Goal: Task Accomplishment & Management: Complete application form

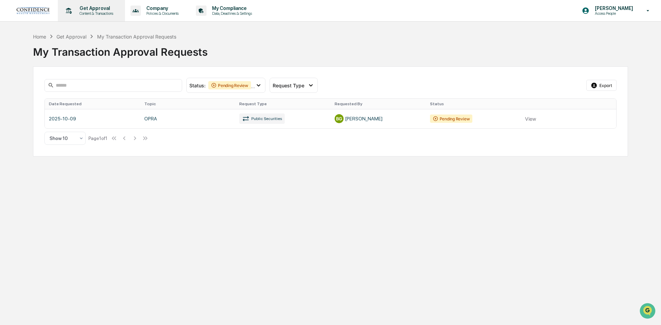
click at [94, 8] on p "Get Approval" at bounding box center [95, 9] width 43 height 6
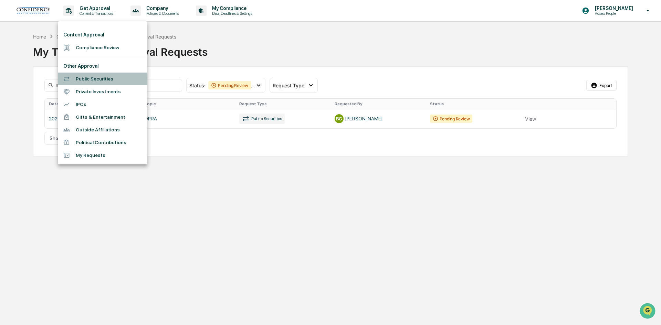
click at [93, 79] on li "Public Securities" at bounding box center [102, 79] width 89 height 13
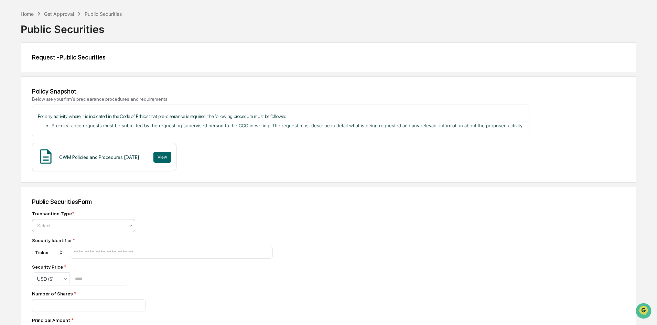
scroll to position [34, 0]
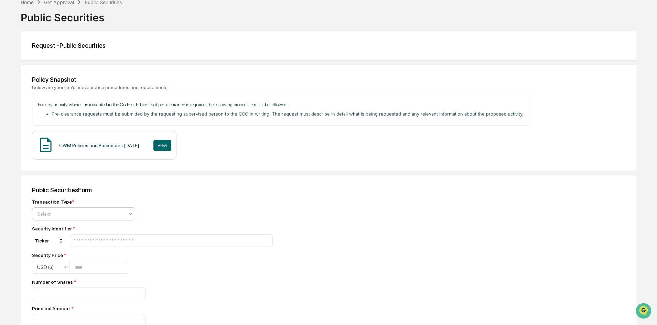
click at [87, 213] on div at bounding box center [80, 214] width 87 height 7
click at [77, 232] on div "Buy" at bounding box center [83, 231] width 103 height 14
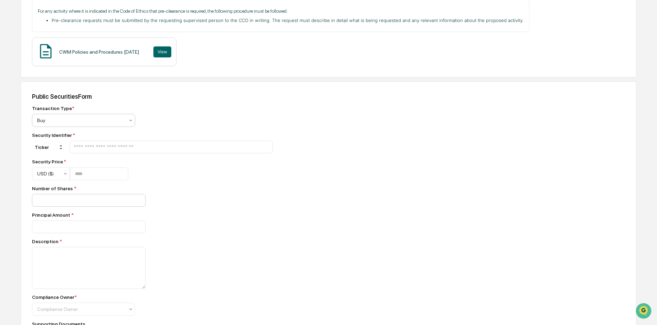
scroll to position [138, 0]
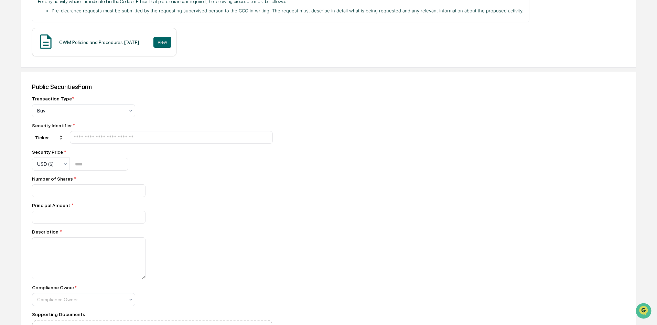
click at [143, 136] on input "text" at bounding box center [171, 137] width 197 height 7
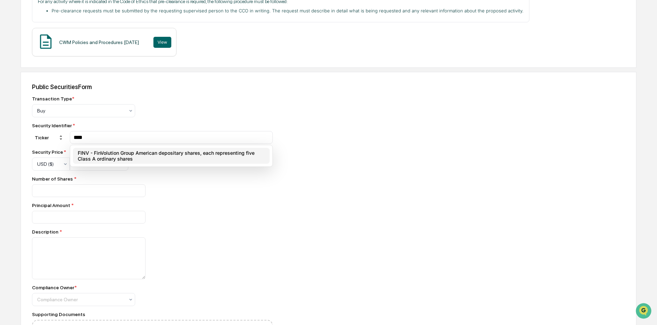
type input "****"
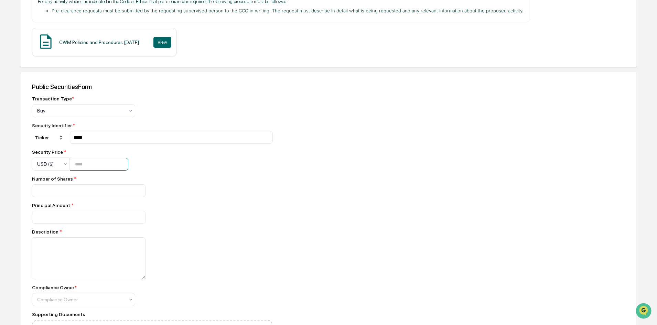
click at [111, 168] on input "number" at bounding box center [99, 164] width 58 height 13
type input "*"
click at [97, 194] on input "number" at bounding box center [89, 190] width 114 height 13
type input "*"
type input "***"
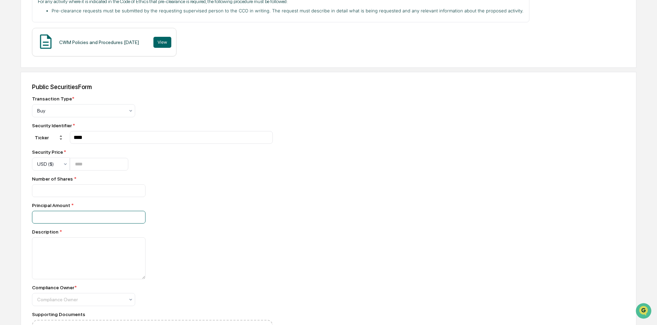
click at [111, 223] on input "number" at bounding box center [89, 217] width 114 height 13
type input "****"
click at [111, 254] on textarea at bounding box center [89, 258] width 114 height 42
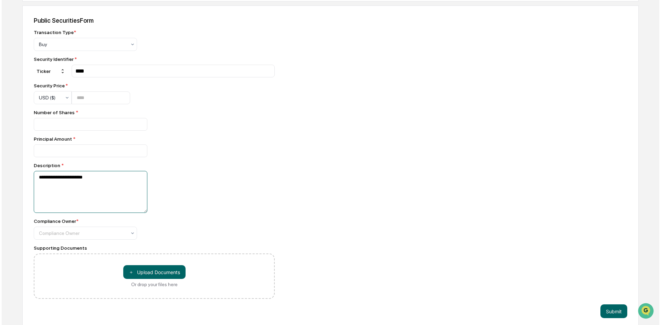
scroll to position [210, 0]
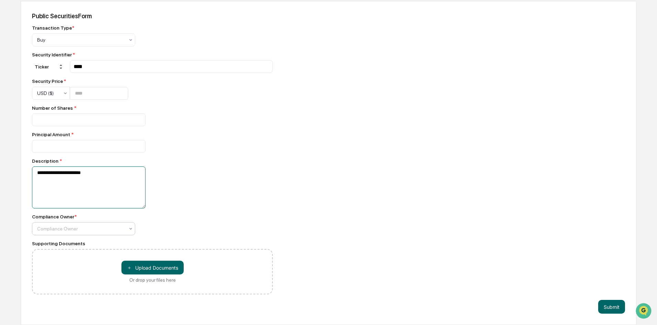
type textarea "**********"
click at [69, 229] on div at bounding box center [80, 228] width 87 height 7
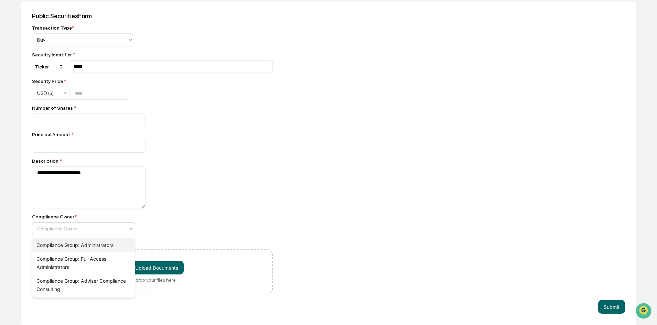
click at [69, 245] on div "Compliance Group: Administrators" at bounding box center [83, 245] width 103 height 14
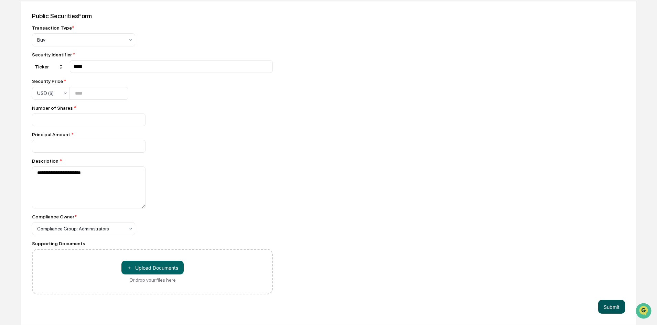
click at [618, 309] on button "Submit" at bounding box center [611, 307] width 27 height 14
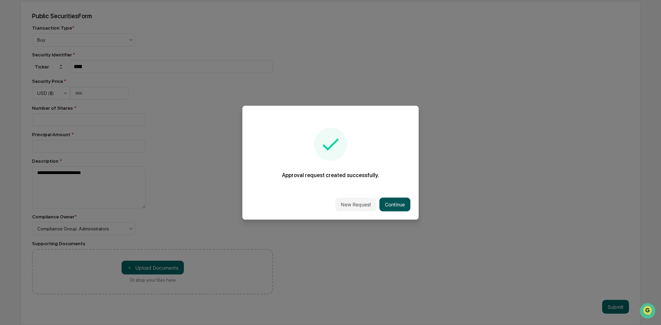
click at [392, 201] on button "Continue" at bounding box center [394, 204] width 31 height 14
